Goal: Task Accomplishment & Management: Complete application form

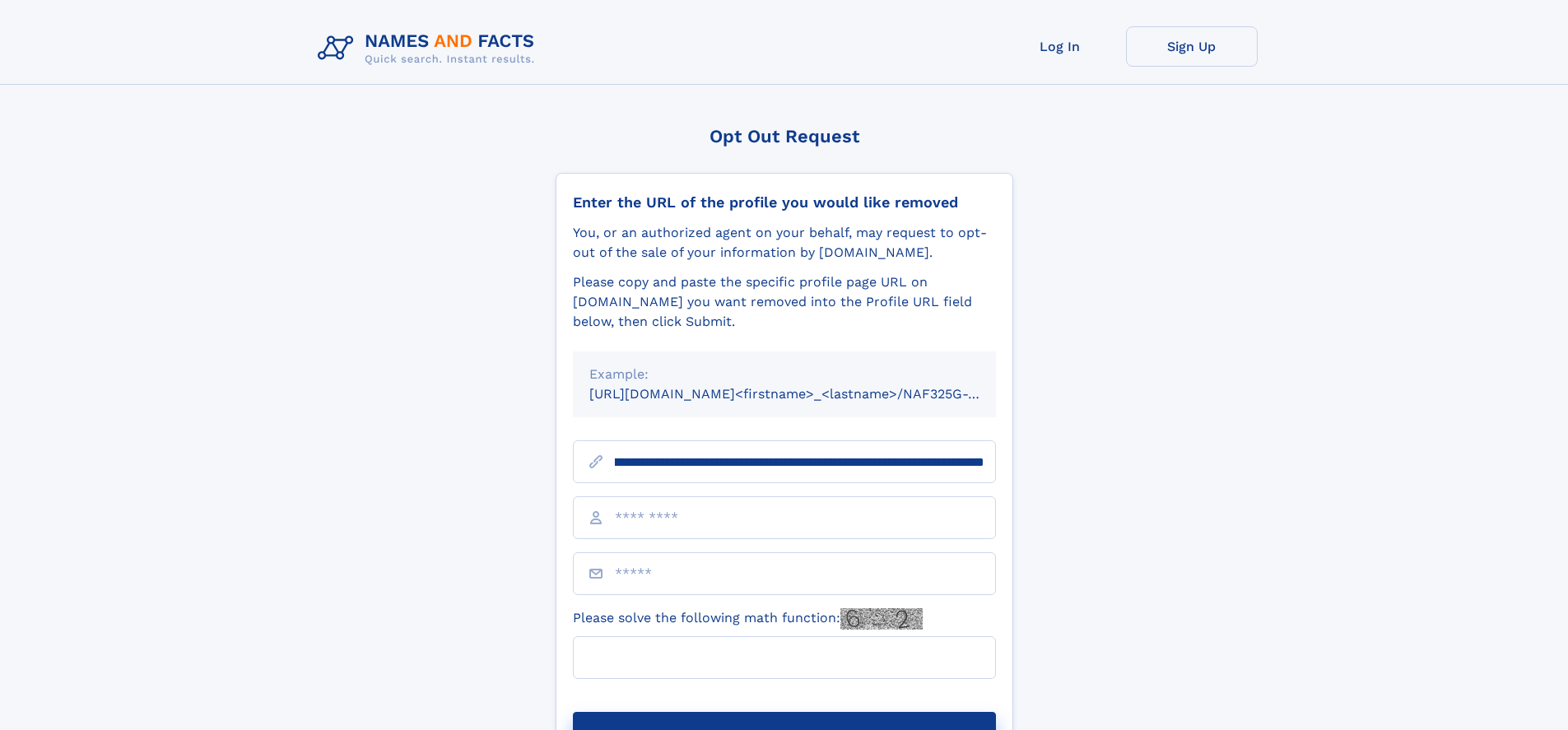
scroll to position [0, 189]
type input "**********"
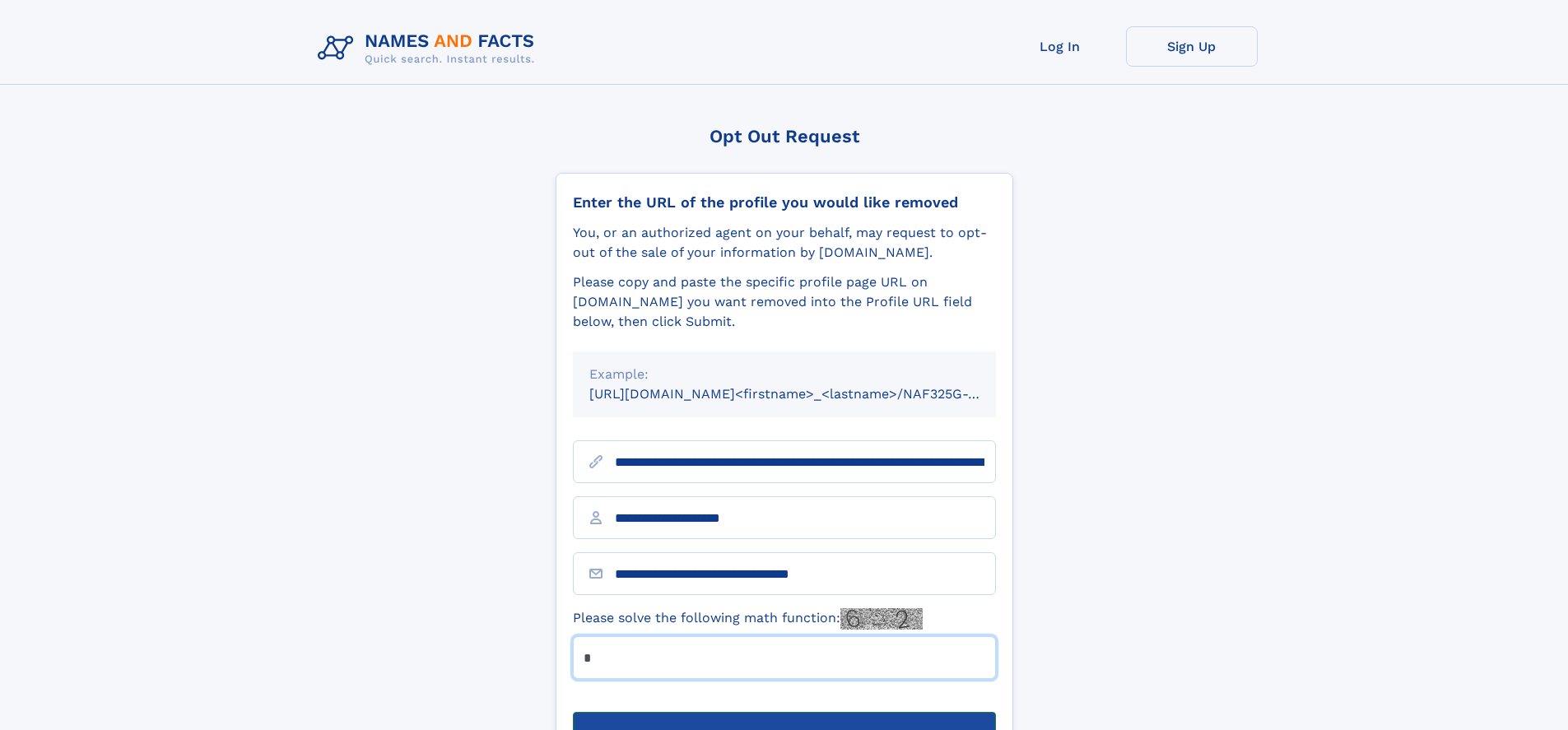
type input "*"
click at [784, 712] on button "Submit Opt Out Request" at bounding box center [784, 737] width 423 height 52
